Goal: Information Seeking & Learning: Learn about a topic

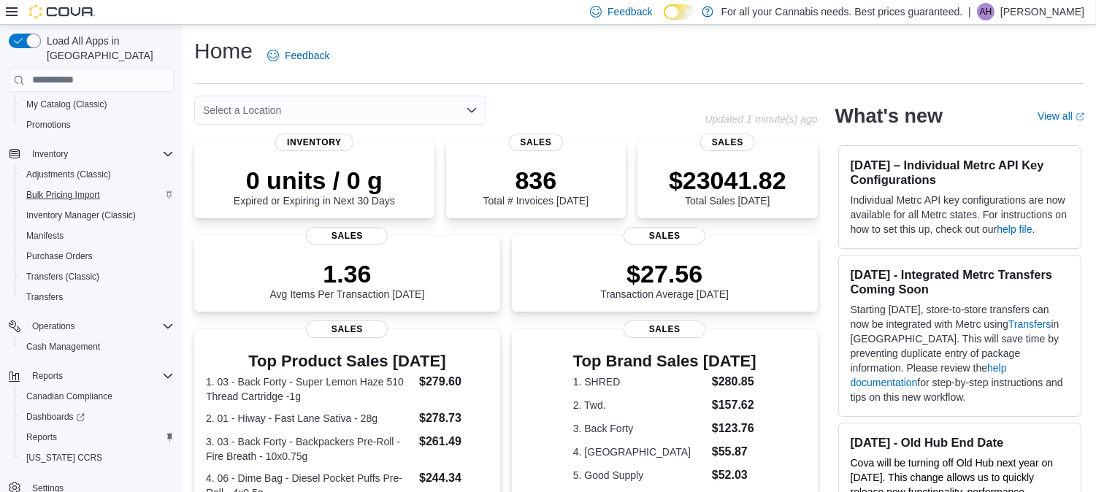
scroll to position [380, 0]
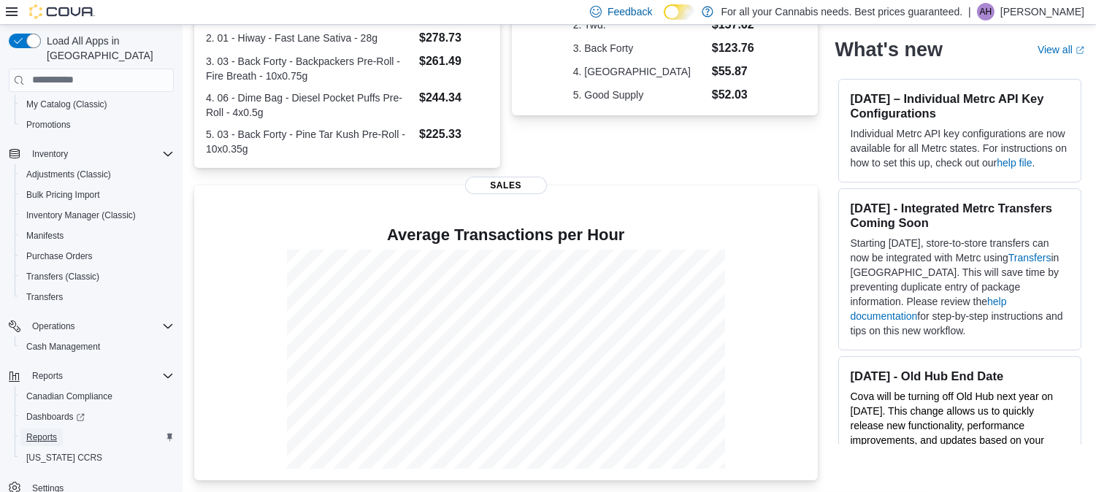
click at [40, 431] on span "Reports" at bounding box center [41, 437] width 31 height 12
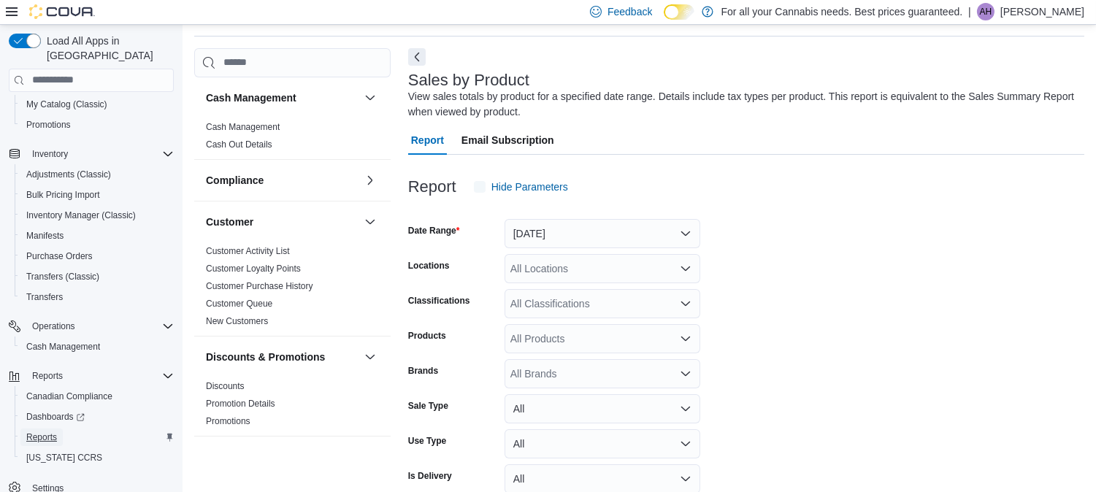
scroll to position [48, 0]
click at [574, 236] on button "[DATE]" at bounding box center [602, 232] width 196 height 29
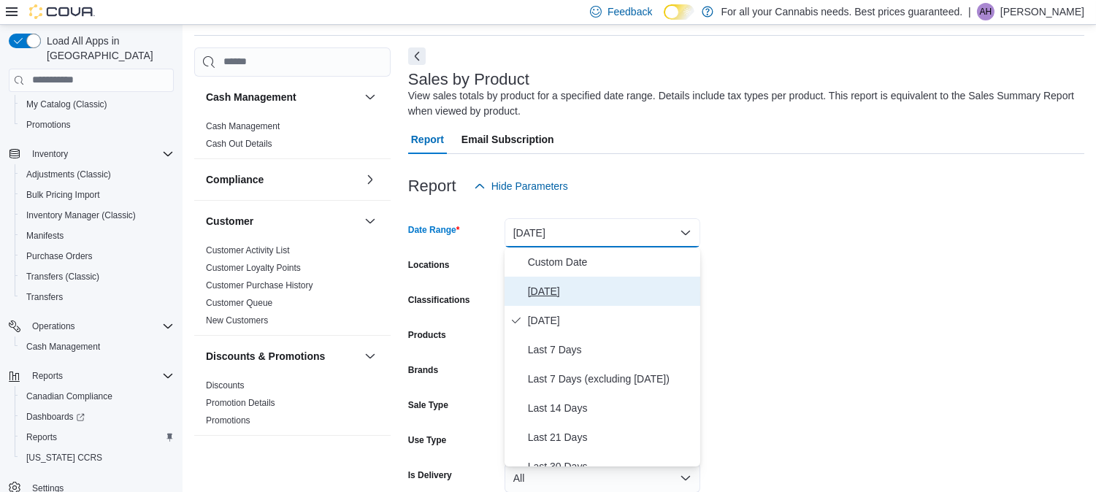
click at [536, 288] on span "[DATE]" at bounding box center [611, 291] width 166 height 18
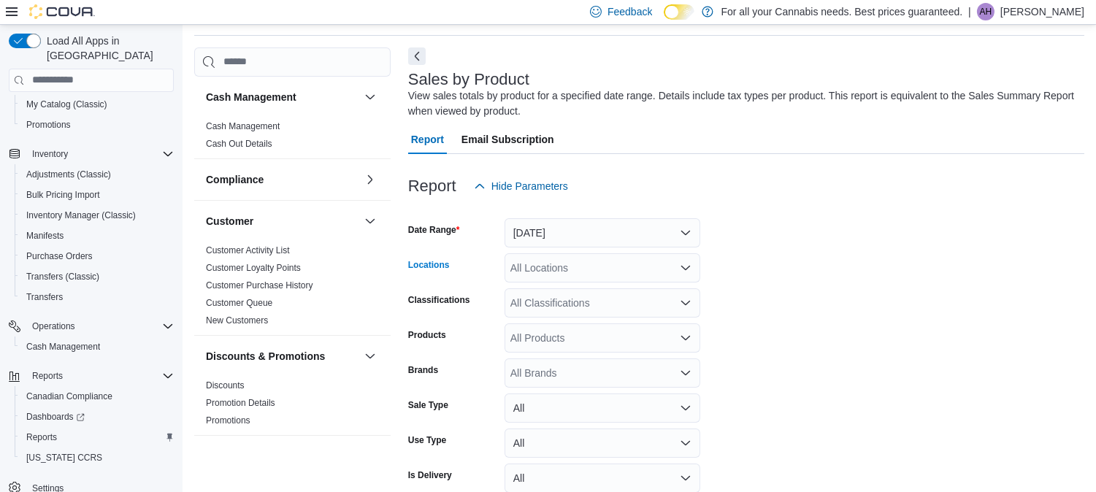
click at [553, 268] on div "All Locations" at bounding box center [602, 267] width 196 height 29
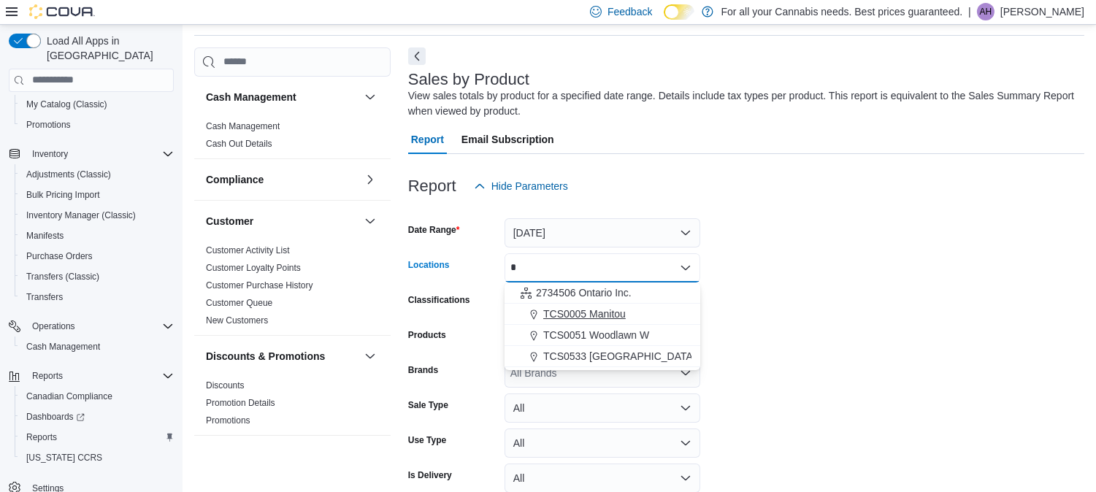
type input "*"
click at [563, 308] on span "TCS0005 Manitou" at bounding box center [584, 314] width 82 height 15
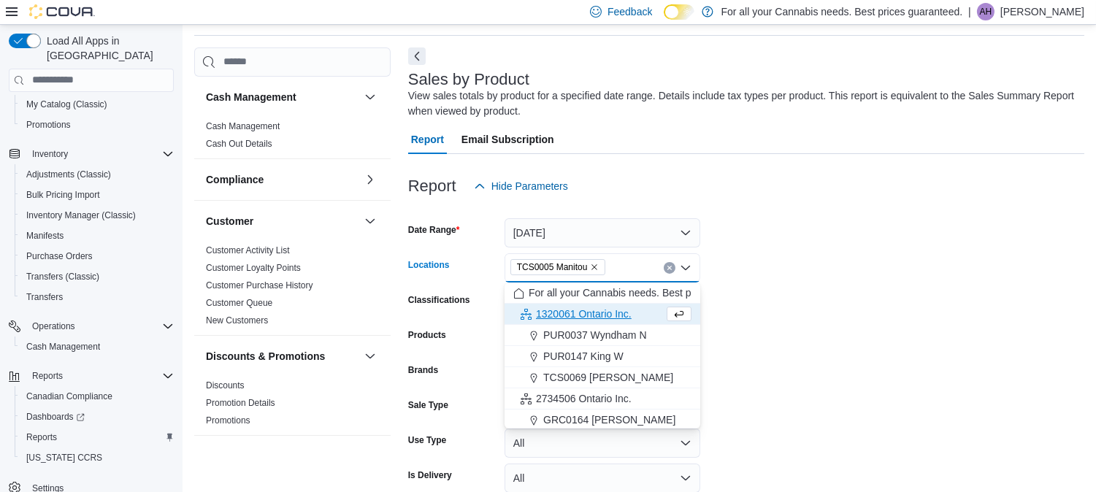
click at [882, 251] on form "Date Range [DATE] Locations TCS0005 [GEOGRAPHIC_DATA] Combo box. Selected. TCS0…" at bounding box center [746, 367] width 676 height 333
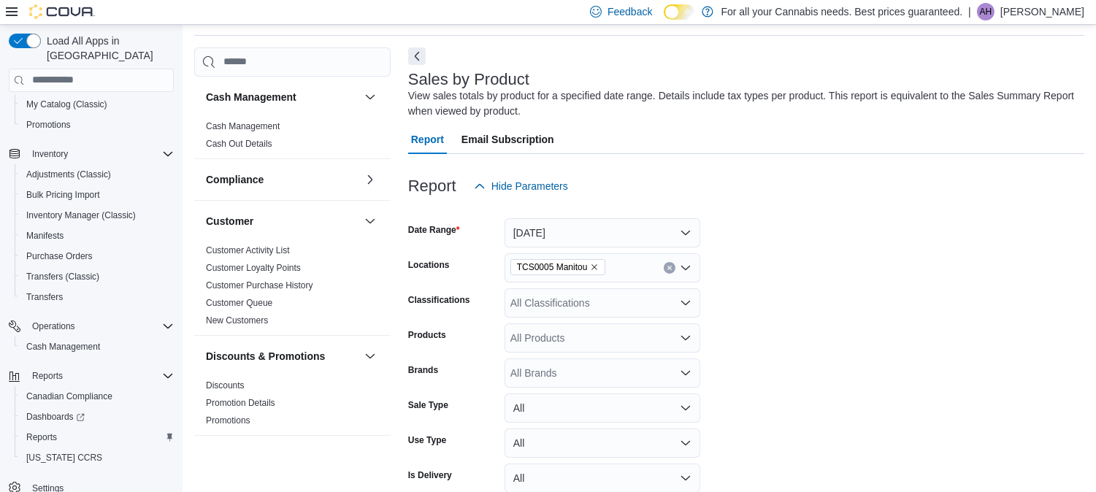
scroll to position [118, 0]
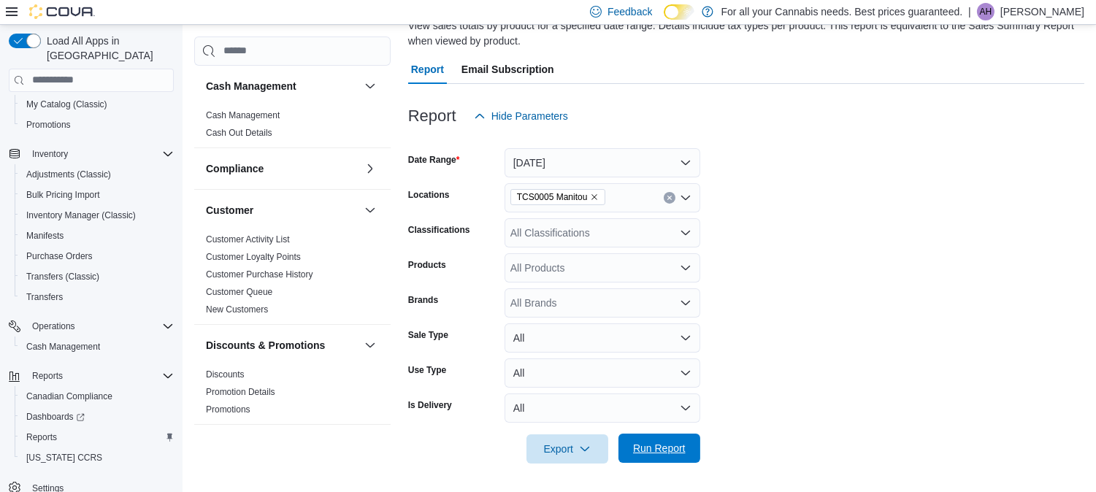
click at [666, 453] on span "Run Report" at bounding box center [659, 448] width 53 height 15
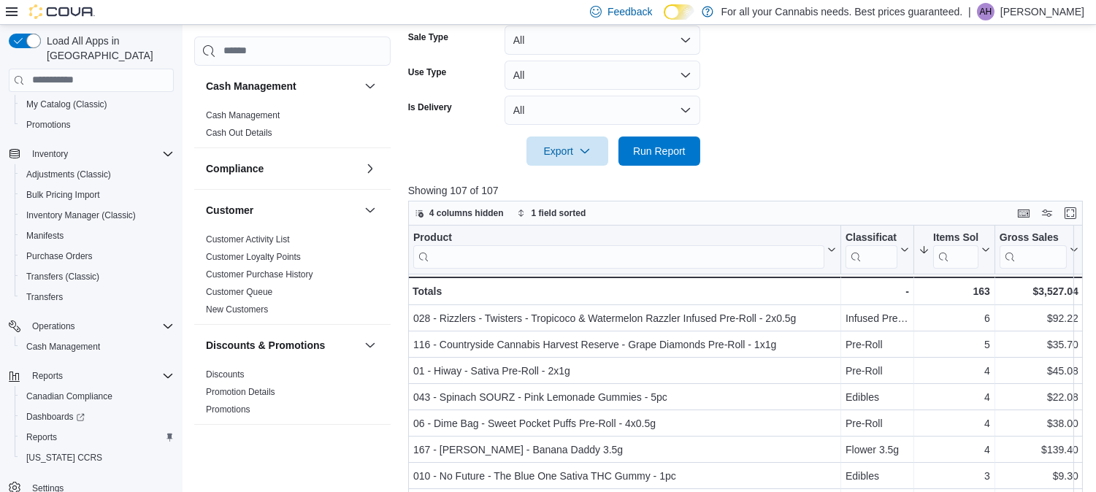
scroll to position [509, 0]
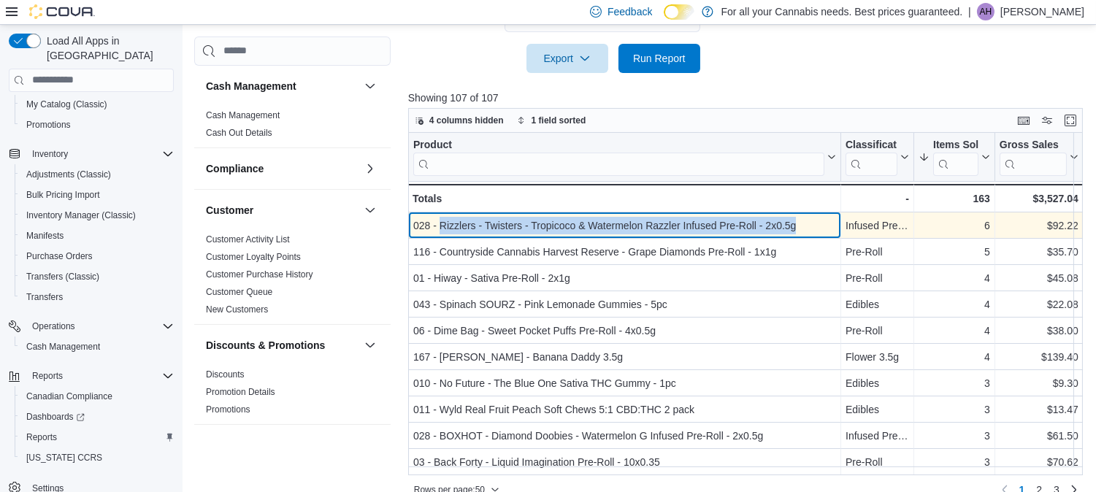
drag, startPoint x: 794, startPoint y: 223, endPoint x: 439, endPoint y: 225, distance: 355.5
click at [439, 225] on div "028 - Rizzlers - Twisters - Tropicoco & Watermelon Razzler Infused Pre-Roll - 2…" at bounding box center [624, 226] width 423 height 18
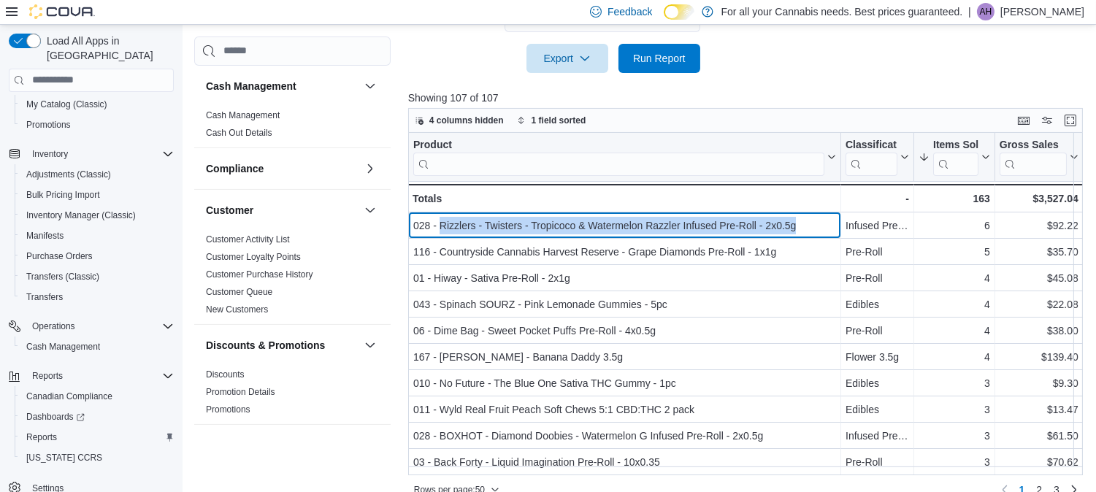
copy div "Rizzlers - Twisters - Tropicoco & Watermelon Razzler Infused Pre-Roll - 2x0.5g"
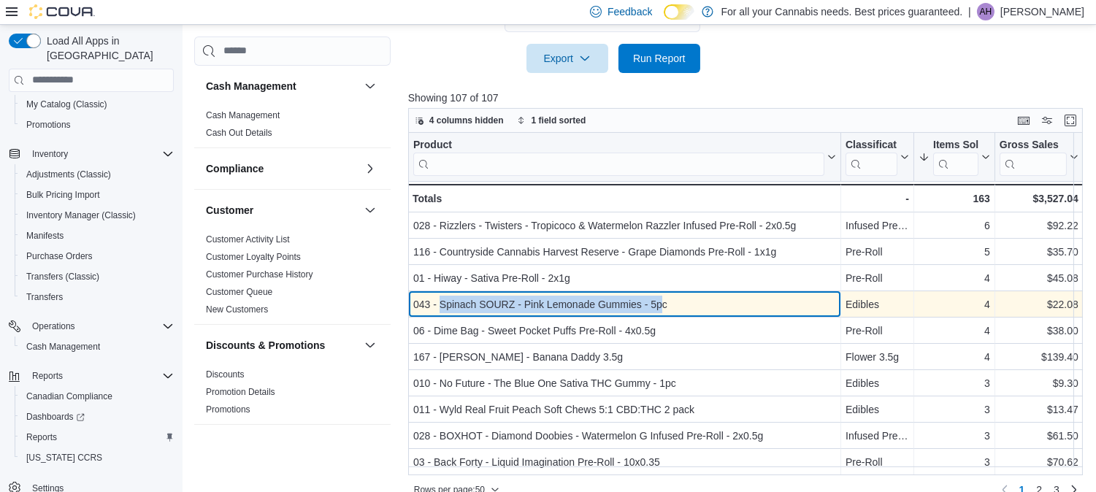
drag, startPoint x: 664, startPoint y: 303, endPoint x: 438, endPoint y: 303, distance: 226.3
click at [438, 303] on div "043 - Spinach SOURZ - Pink Lemonade Gummies - 5pc" at bounding box center [624, 305] width 423 height 18
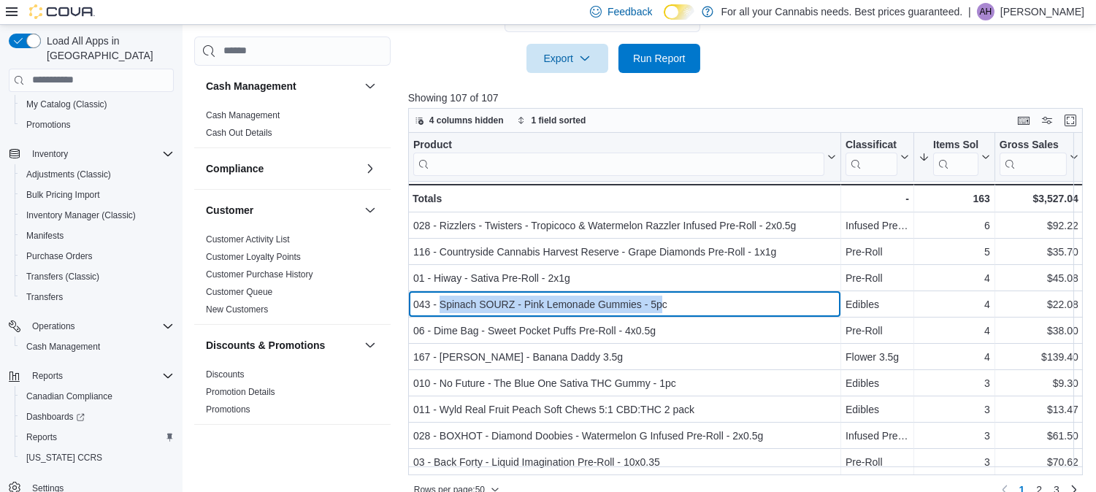
copy div "Spinach SOURZ - Pink Lemonade Gummies - 5p"
